Goal: Task Accomplishment & Management: Manage account settings

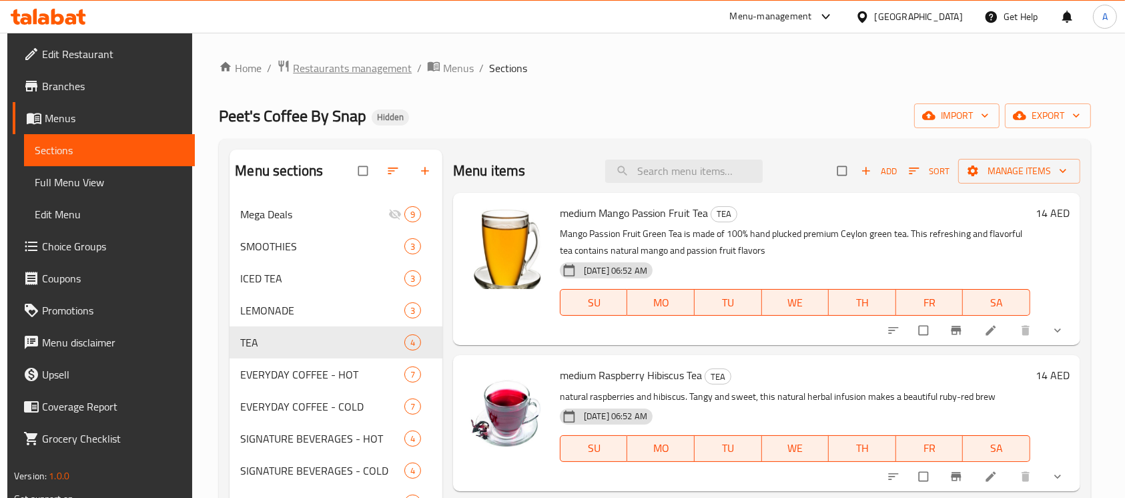
click at [326, 72] on span "Restaurants management" at bounding box center [352, 68] width 119 height 16
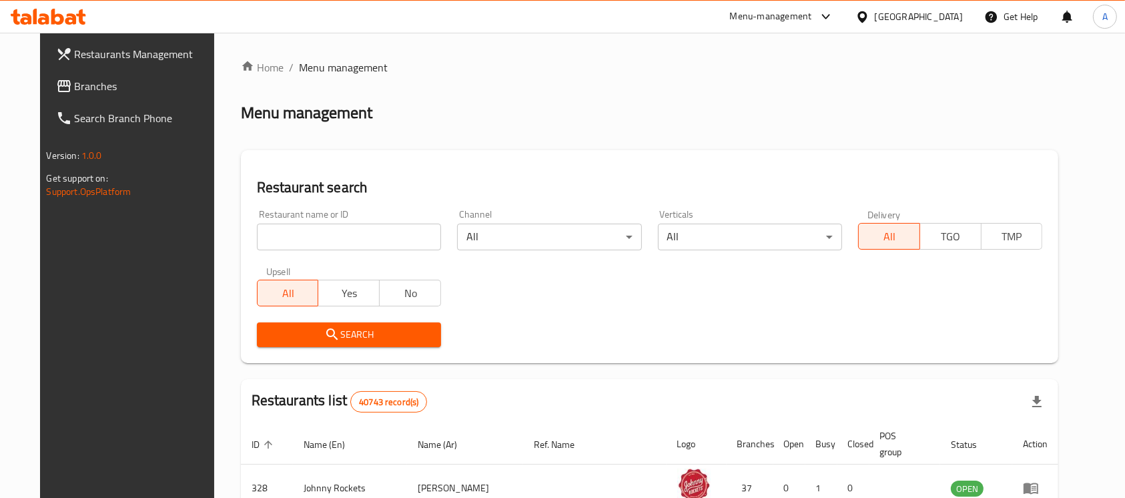
click at [323, 237] on input "search" at bounding box center [349, 236] width 184 height 27
paste input "679913"
type input "679913"
click at [287, 326] on span "Search" at bounding box center [349, 334] width 163 height 17
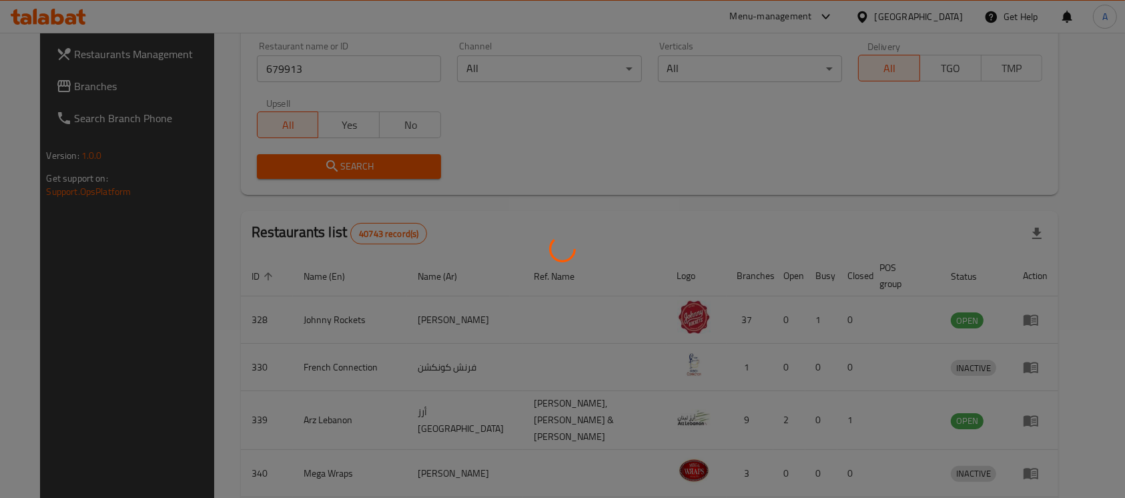
scroll to position [61, 0]
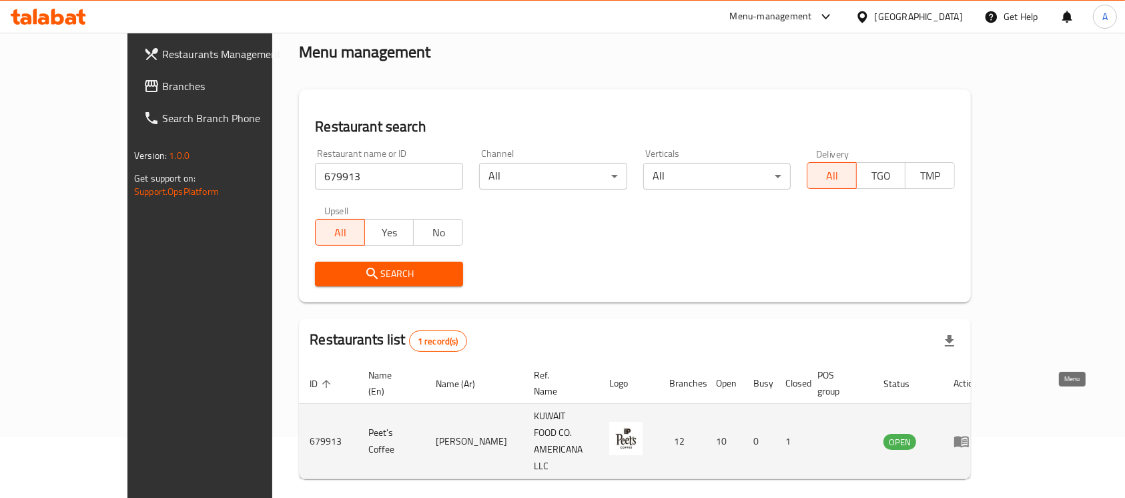
click at [969, 436] on icon "enhanced table" at bounding box center [961, 441] width 15 height 11
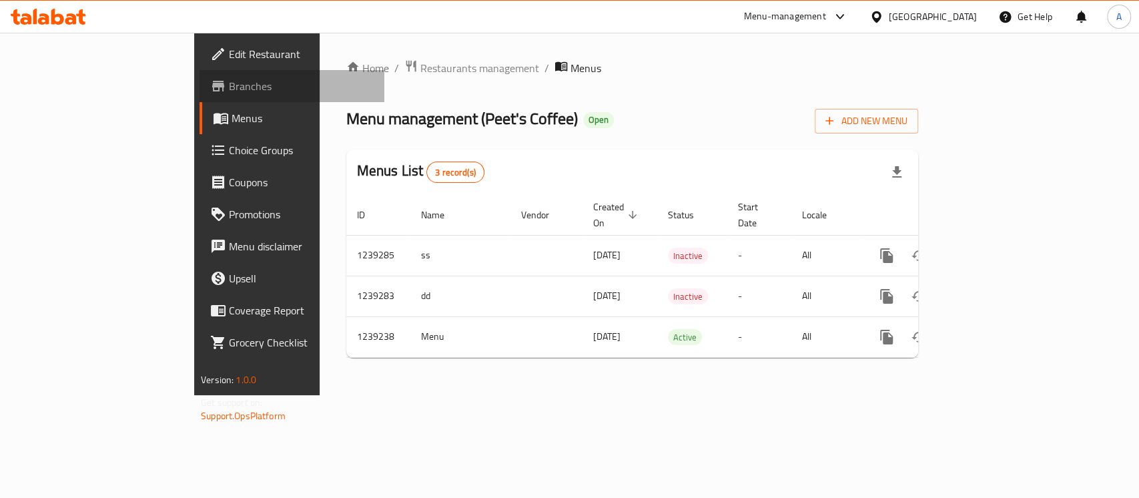
click at [199, 97] on link "Branches" at bounding box center [291, 86] width 185 height 32
